Goal: Task Accomplishment & Management: Manage account settings

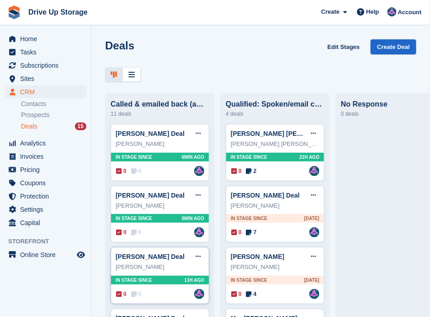
click at [166, 295] on div "0 0 Assigned to [PERSON_NAME]" at bounding box center [160, 294] width 88 height 10
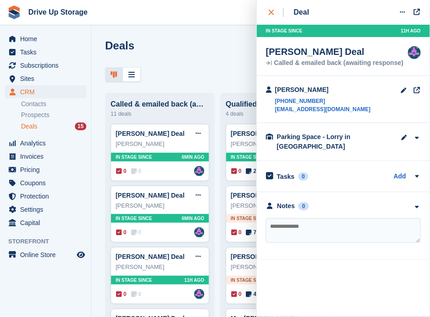
click at [271, 13] on icon "close" at bounding box center [271, 12] width 5 height 5
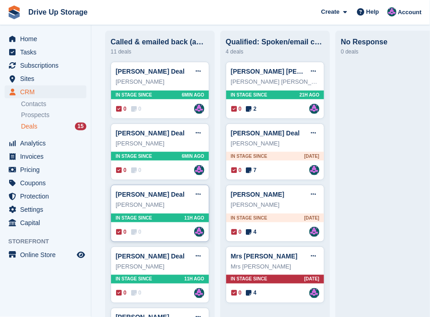
scroll to position [91, 0]
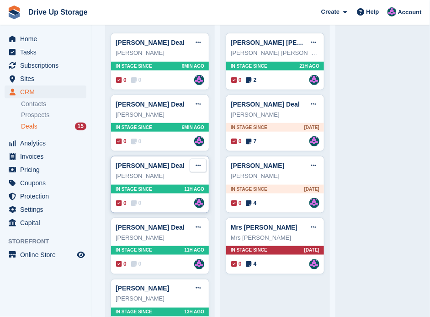
click at [196, 166] on icon at bounding box center [198, 165] width 5 height 6
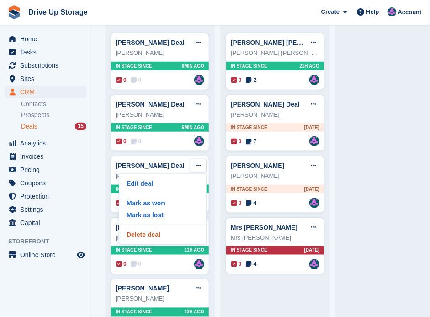
drag, startPoint x: 161, startPoint y: 234, endPoint x: 252, endPoint y: 19, distance: 233.8
click at [161, 234] on p "Delete deal" at bounding box center [163, 235] width 80 height 12
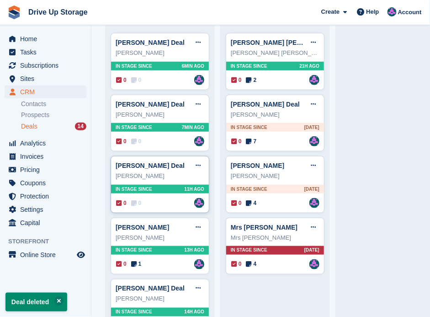
click at [166, 206] on div "0 0 Assigned to Andy" at bounding box center [160, 203] width 88 height 10
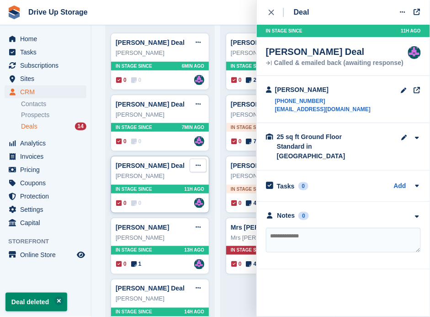
click at [196, 165] on icon at bounding box center [198, 165] width 5 height 6
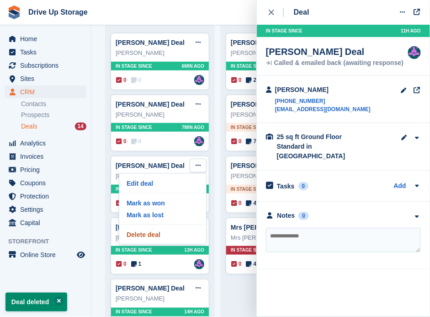
drag, startPoint x: 155, startPoint y: 239, endPoint x: 248, endPoint y: 19, distance: 239.2
click at [155, 239] on p "Delete deal" at bounding box center [163, 235] width 80 height 12
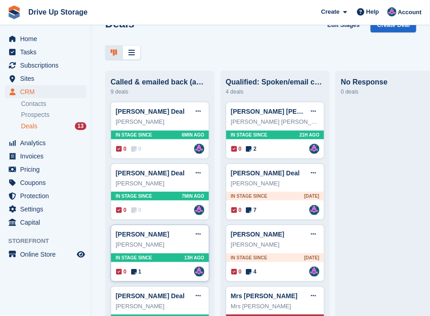
scroll to position [0, 0]
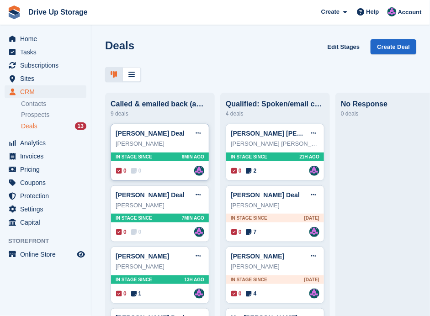
click at [160, 178] on div "Michelle Leigh Dawson Deal Edit deal Mark as won Mark as lost Delete deal Miche…" at bounding box center [160, 152] width 99 height 57
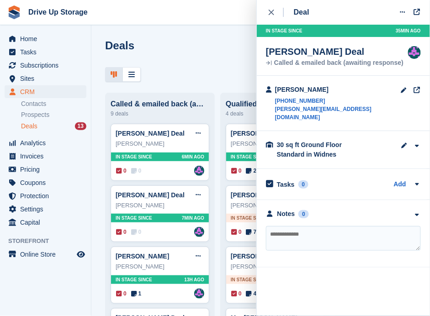
click at [347, 226] on textarea at bounding box center [343, 238] width 155 height 25
type textarea "**********"
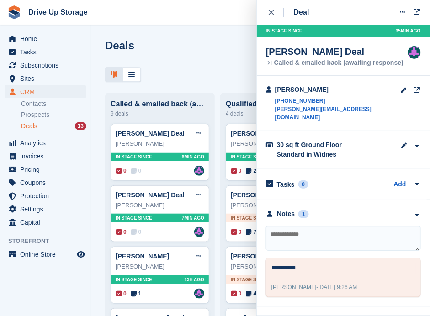
click at [347, 226] on textarea at bounding box center [343, 238] width 155 height 25
type textarea "**"
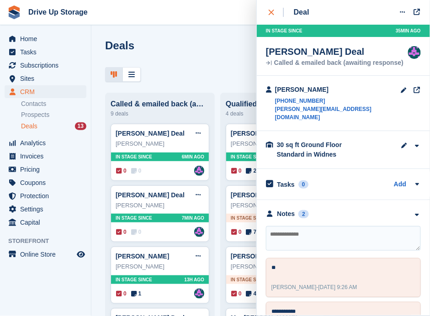
click at [268, 12] on button "close" at bounding box center [276, 12] width 21 height 25
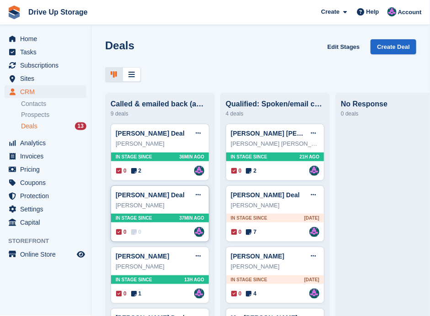
click at [160, 208] on div "Heidi Evans" at bounding box center [160, 205] width 89 height 9
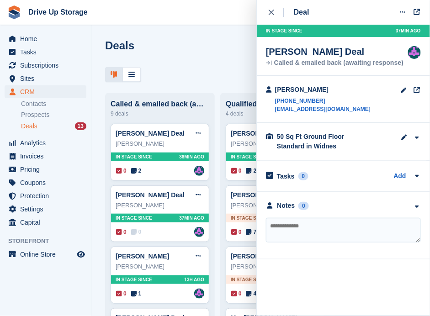
click at [319, 232] on textarea at bounding box center [343, 230] width 155 height 25
type textarea "**********"
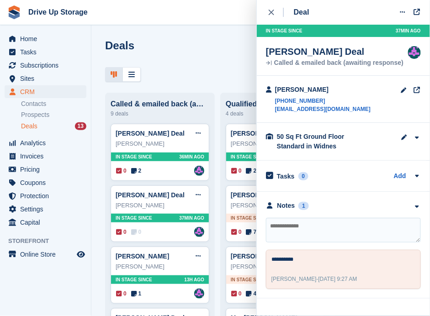
click at [309, 233] on textarea at bounding box center [343, 230] width 155 height 25
type textarea "**********"
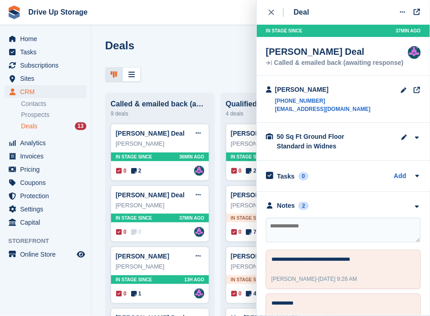
click at [274, 11] on div "close" at bounding box center [276, 12] width 15 height 9
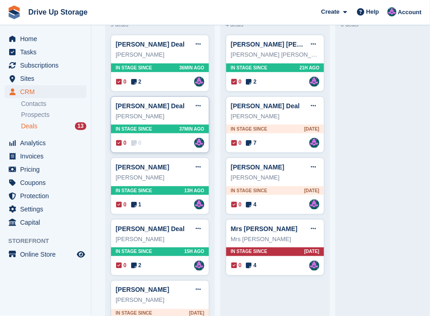
scroll to position [91, 0]
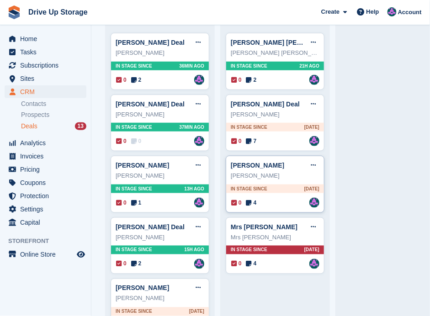
click at [282, 175] on div "Audrey" at bounding box center [275, 175] width 89 height 9
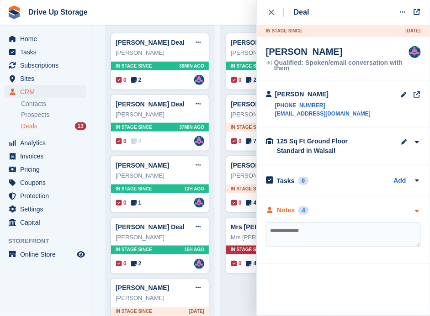
click at [418, 212] on icon "button" at bounding box center [417, 212] width 8 height 6
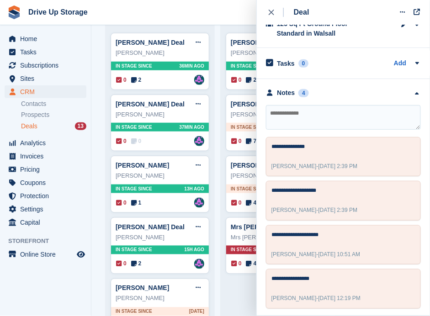
scroll to position [0, 0]
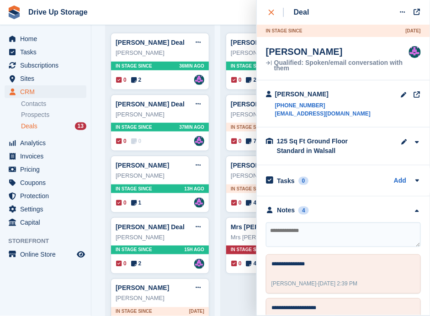
click at [271, 11] on icon "close" at bounding box center [271, 12] width 5 height 5
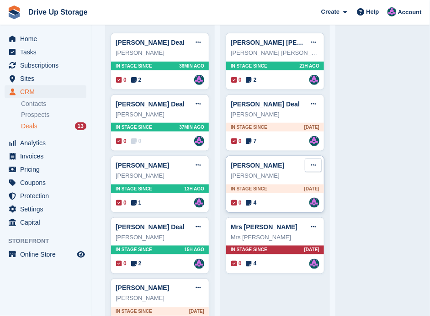
click at [316, 163] on button at bounding box center [313, 166] width 17 height 14
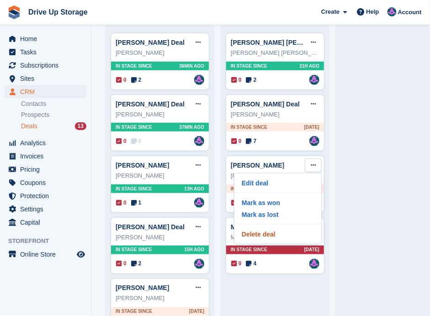
drag, startPoint x: 250, startPoint y: 237, endPoint x: 246, endPoint y: 22, distance: 215.0
click at [251, 237] on p "Delete deal" at bounding box center [278, 235] width 80 height 12
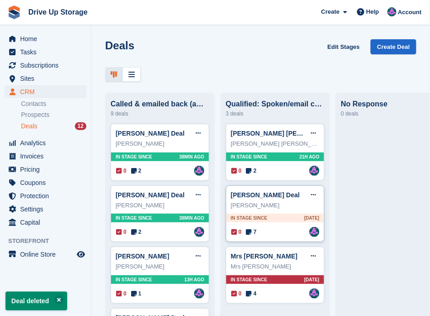
click at [296, 198] on div "Prem Sagar Deal Edit deal Mark as won Mark as lost Delete deal" at bounding box center [275, 195] width 89 height 14
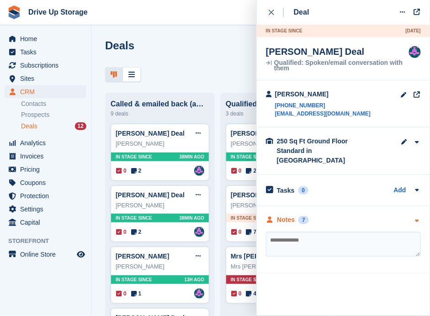
click at [417, 218] on icon "button" at bounding box center [417, 221] width 8 height 6
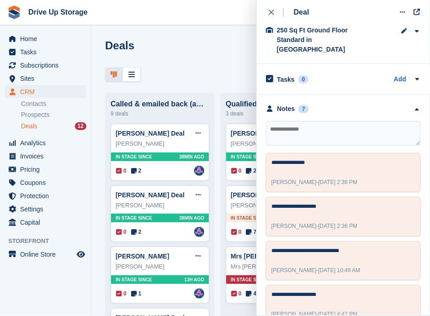
scroll to position [103, 0]
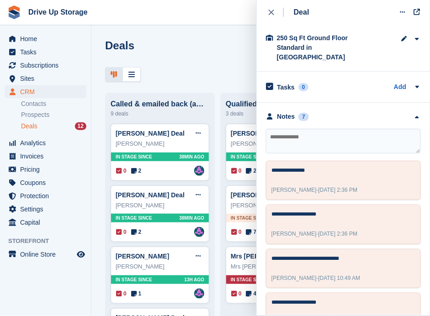
click at [308, 132] on textarea at bounding box center [343, 141] width 155 height 25
type textarea "*******"
click at [268, 12] on button "close" at bounding box center [276, 12] width 21 height 25
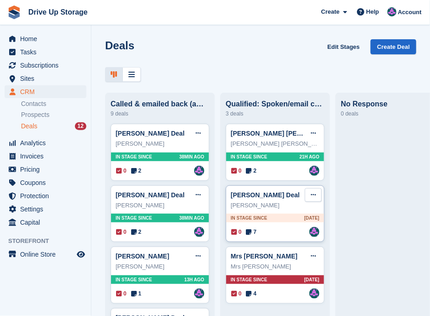
click at [313, 194] on icon at bounding box center [313, 195] width 5 height 6
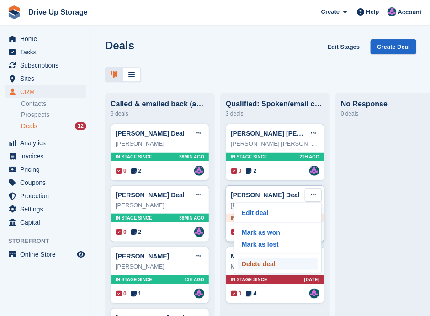
click at [277, 267] on p "Delete deal" at bounding box center [278, 264] width 80 height 12
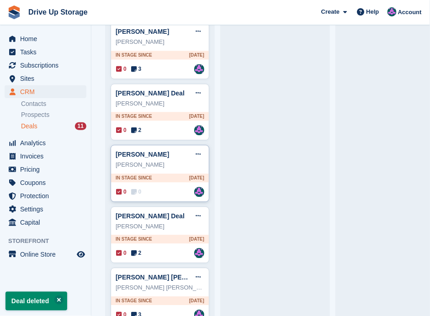
scroll to position [368, 0]
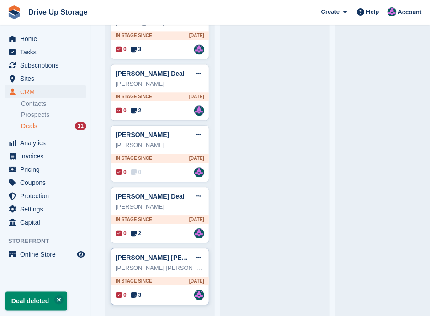
click at [167, 290] on div "0 3 Assigned to Andy" at bounding box center [160, 295] width 88 height 10
click at [170, 254] on link "Vinutha Mallesh Gowramma Deal" at bounding box center [178, 257] width 124 height 7
click at [144, 264] on div "Vinutha Mallesh Gowramma" at bounding box center [160, 268] width 89 height 9
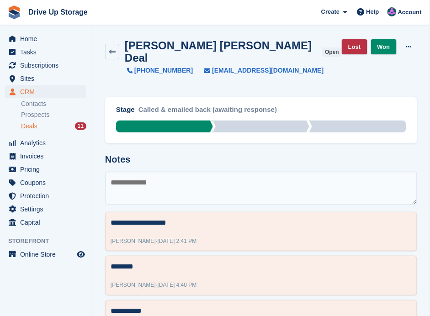
click at [167, 172] on textarea at bounding box center [261, 188] width 312 height 33
type textarea "**********"
click at [112, 50] on icon at bounding box center [112, 51] width 7 height 7
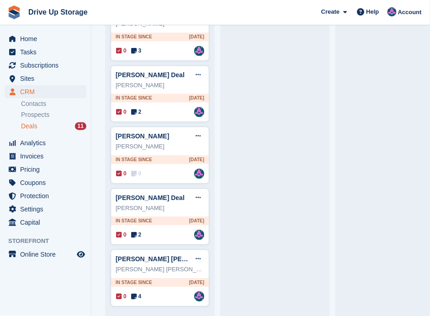
scroll to position [368, 0]
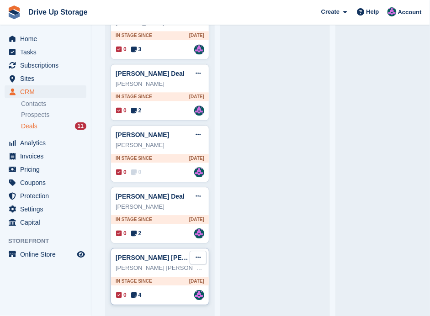
click at [201, 252] on button at bounding box center [198, 258] width 17 height 14
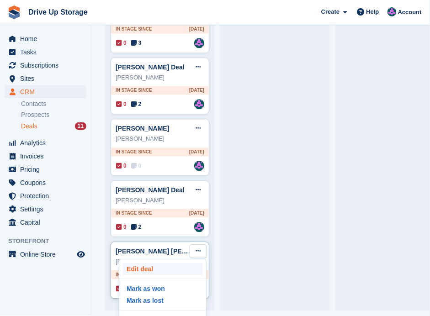
scroll to position [19, 0]
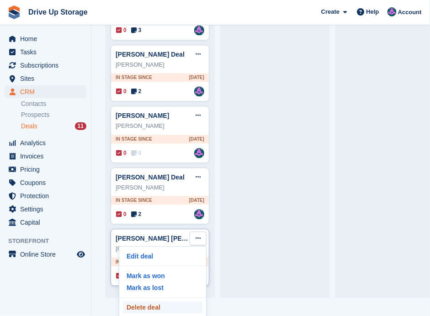
click at [155, 302] on p "Delete deal" at bounding box center [163, 308] width 80 height 12
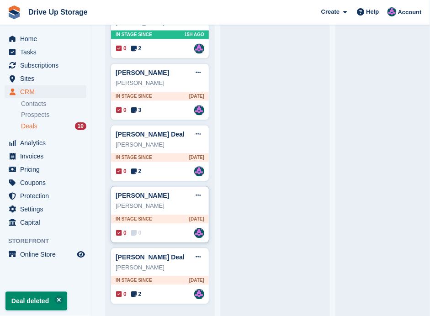
scroll to position [307, 0]
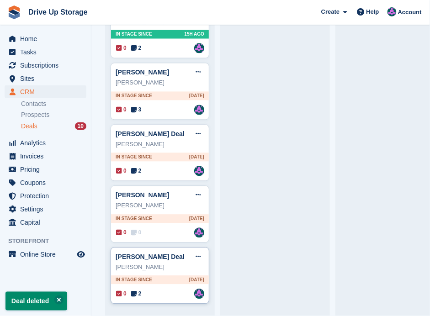
click at [168, 263] on div "Dominique Lepts" at bounding box center [160, 267] width 89 height 9
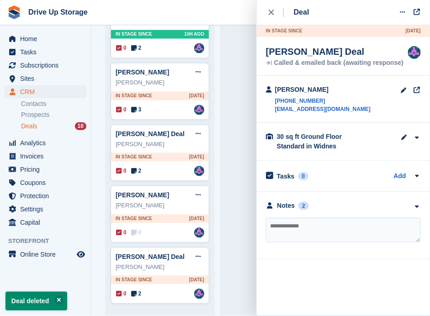
click at [418, 206] on icon "button" at bounding box center [417, 207] width 8 height 6
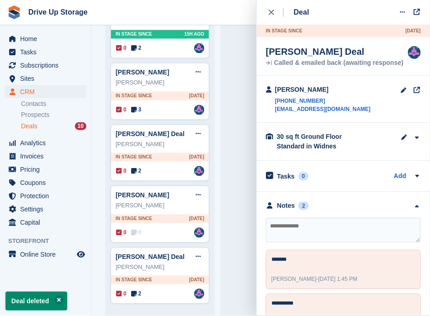
click at [324, 232] on textarea at bounding box center [343, 230] width 155 height 25
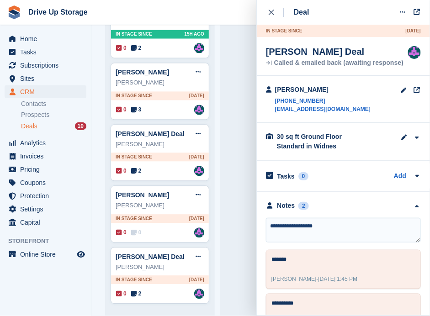
type textarea "**********"
type textarea "********"
click at [278, 258] on textarea "********" at bounding box center [342, 261] width 140 height 11
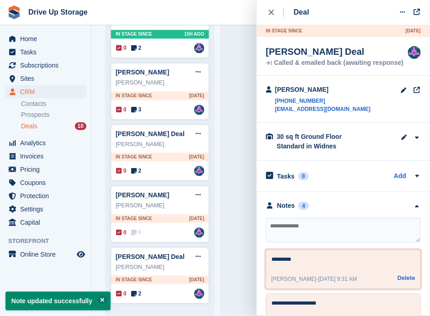
type textarea "*********"
click at [390, 227] on textarea at bounding box center [343, 230] width 155 height 25
click at [273, 12] on div "close" at bounding box center [276, 12] width 15 height 9
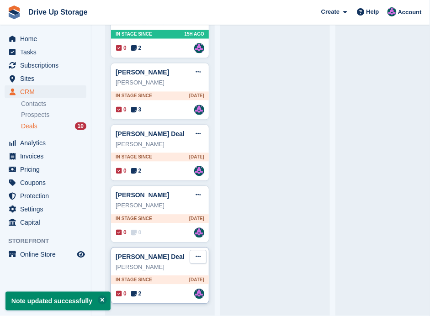
click at [196, 255] on icon at bounding box center [198, 257] width 5 height 6
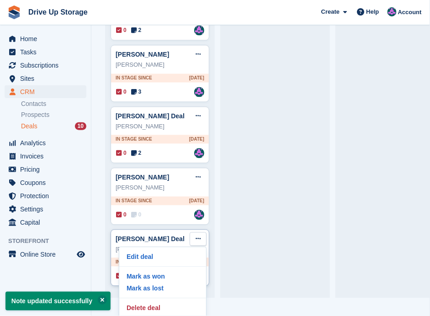
scroll to position [19, 0]
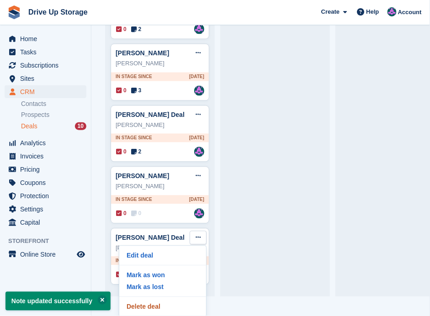
drag, startPoint x: 153, startPoint y: 300, endPoint x: 248, endPoint y: 20, distance: 295.5
click at [153, 301] on p "Delete deal" at bounding box center [163, 307] width 80 height 12
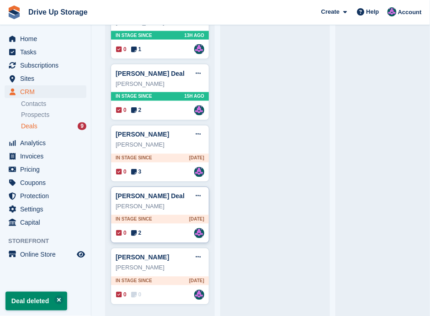
scroll to position [246, 0]
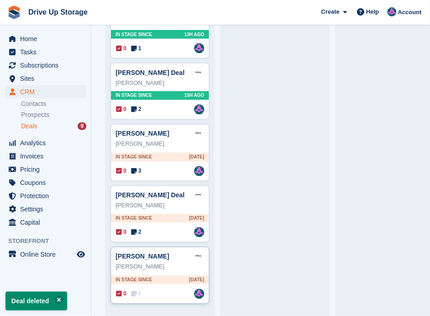
click at [167, 294] on div "0 0 Assigned to Andy" at bounding box center [160, 294] width 88 height 10
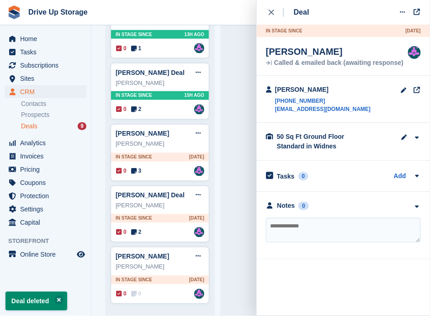
click at [291, 227] on textarea at bounding box center [343, 230] width 155 height 25
type textarea "**********"
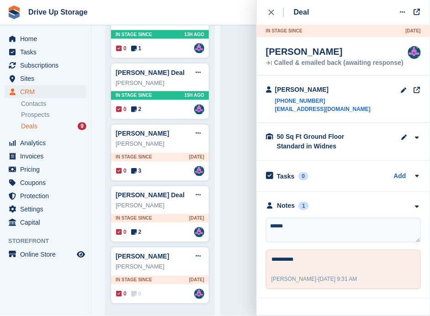
type textarea "*******"
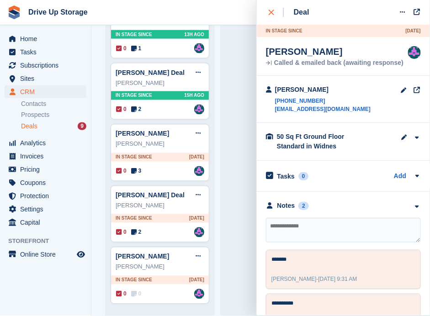
click at [274, 15] on div "close" at bounding box center [276, 12] width 15 height 9
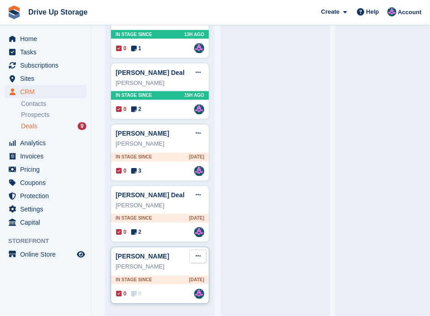
click at [199, 257] on button at bounding box center [198, 257] width 17 height 14
click at [198, 255] on icon at bounding box center [198, 257] width 5 height 6
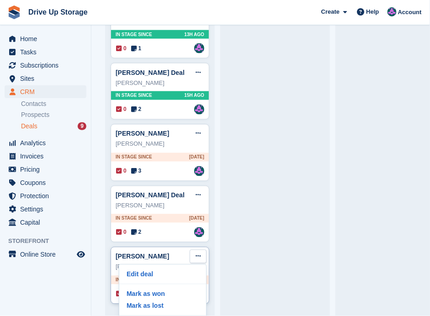
scroll to position [19, 0]
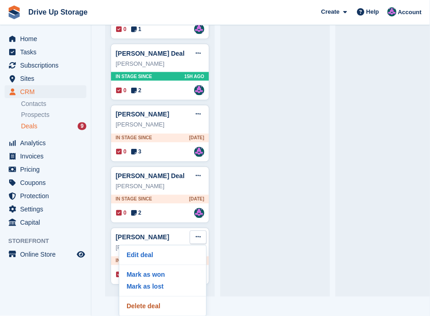
click at [160, 303] on p "Delete deal" at bounding box center [163, 307] width 80 height 12
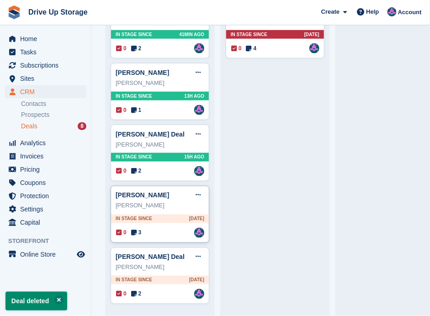
scroll to position [185, 0]
click at [176, 263] on div "Stacey Arrowsmith" at bounding box center [160, 267] width 89 height 9
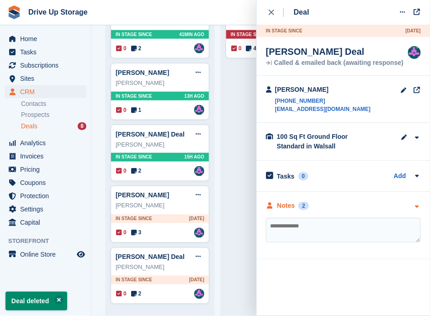
click at [414, 207] on icon "button" at bounding box center [417, 207] width 8 height 6
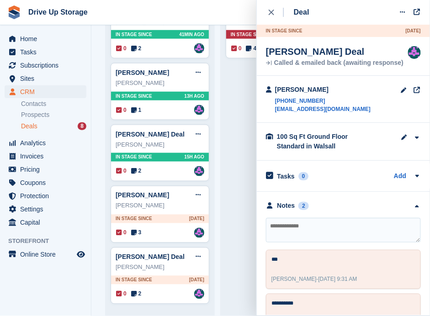
click at [290, 230] on textarea at bounding box center [343, 230] width 155 height 25
type textarea "**********"
click at [273, 16] on div "close" at bounding box center [276, 12] width 15 height 9
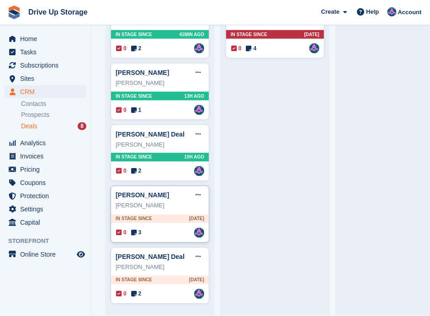
click at [181, 202] on div "Joanne Vernon" at bounding box center [160, 206] width 89 height 9
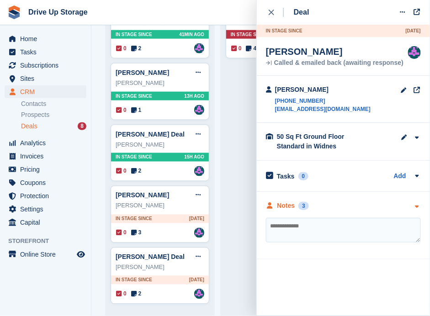
click at [415, 206] on icon "button" at bounding box center [417, 207] width 8 height 6
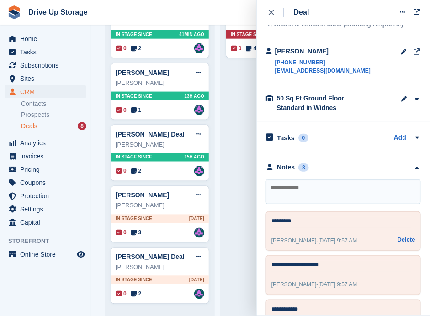
scroll to position [0, 0]
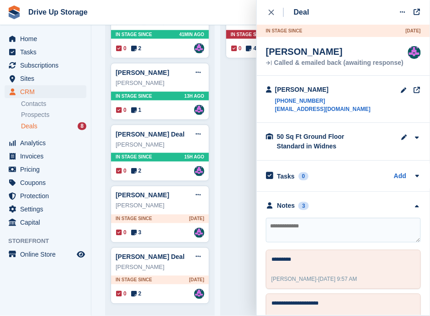
click at [298, 229] on textarea at bounding box center [343, 230] width 155 height 25
type textarea "*********"
click at [274, 13] on icon "close" at bounding box center [271, 12] width 5 height 5
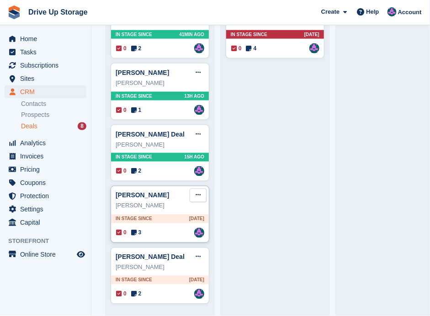
click at [196, 193] on icon at bounding box center [198, 196] width 5 height 6
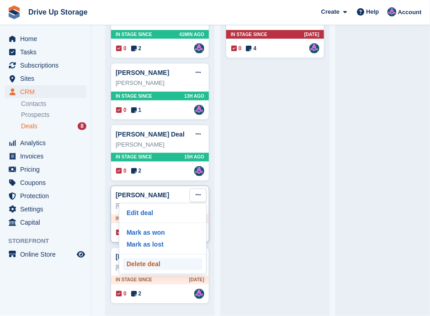
click at [139, 264] on p "Delete deal" at bounding box center [163, 265] width 80 height 12
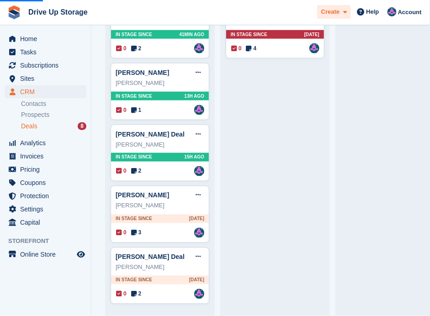
scroll to position [125, 0]
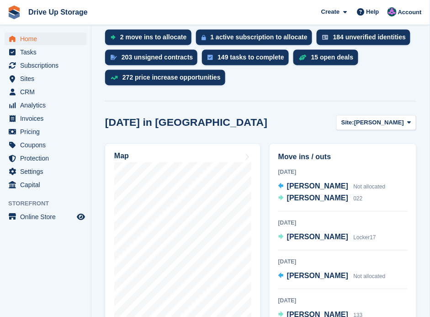
scroll to position [305, 0]
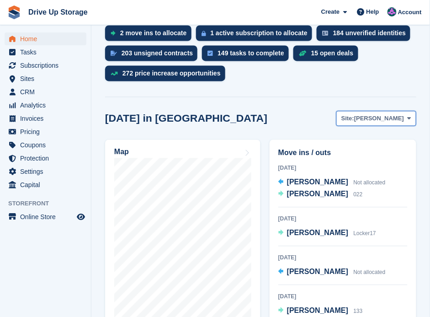
click at [410, 111] on button "Site: [PERSON_NAME]" at bounding box center [377, 118] width 80 height 15
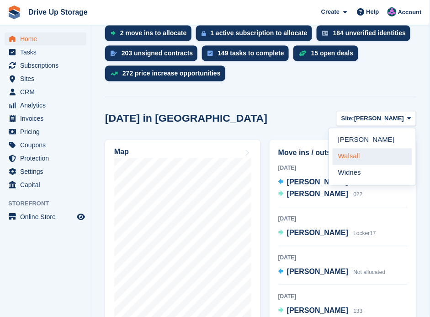
click at [358, 149] on link "Walsall" at bounding box center [373, 157] width 80 height 16
